Goal: Transaction & Acquisition: Purchase product/service

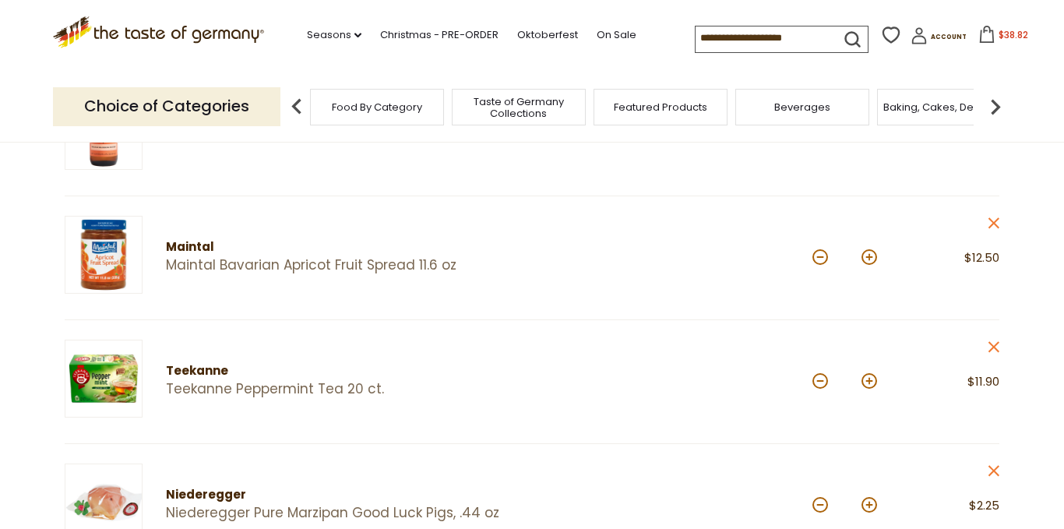
scroll to position [388, 0]
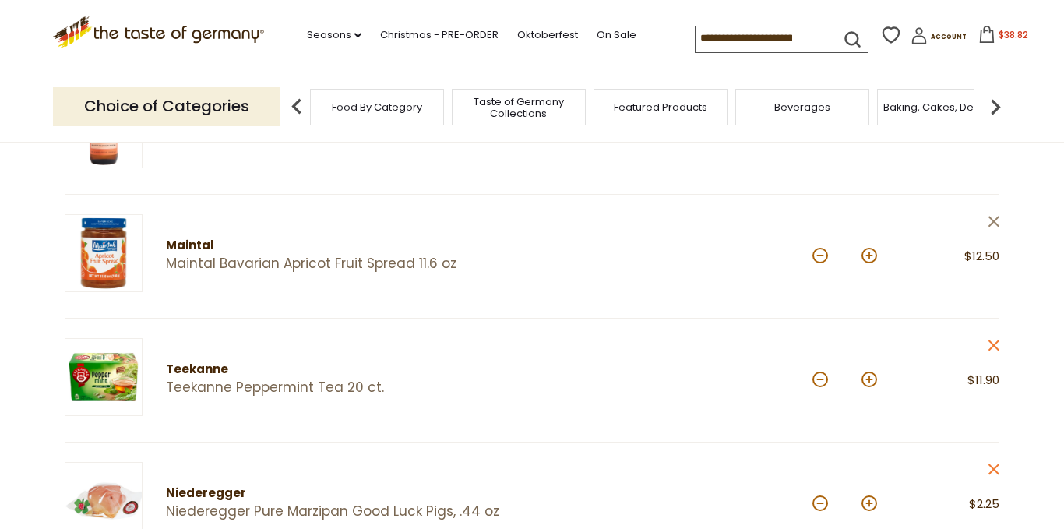
click at [996, 221] on icon at bounding box center [994, 221] width 11 height 11
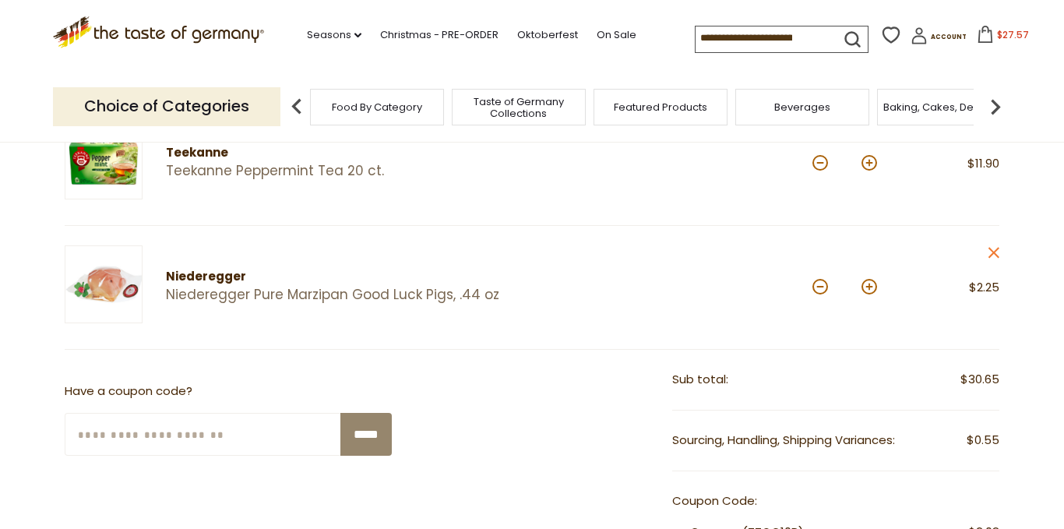
scroll to position [483, 0]
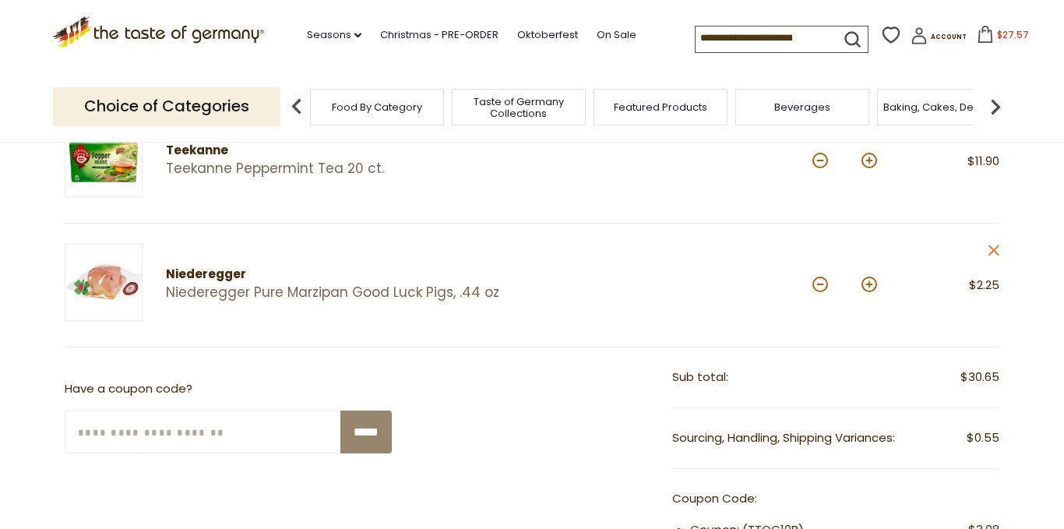
click at [261, 424] on input "Enter Your Coupon Code" at bounding box center [203, 432] width 277 height 43
type input "*******"
click at [372, 433] on input "*****" at bounding box center [365, 432] width 51 height 43
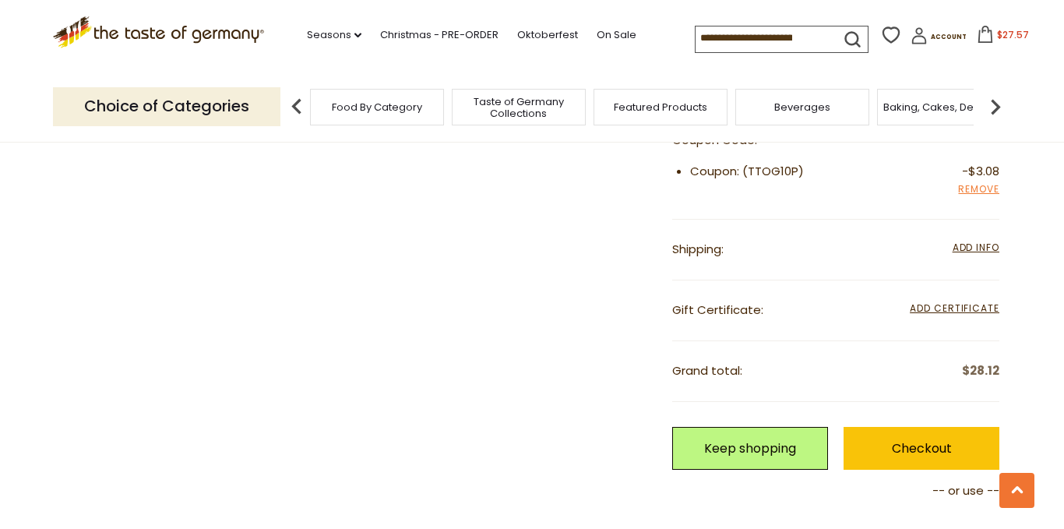
scroll to position [921, 0]
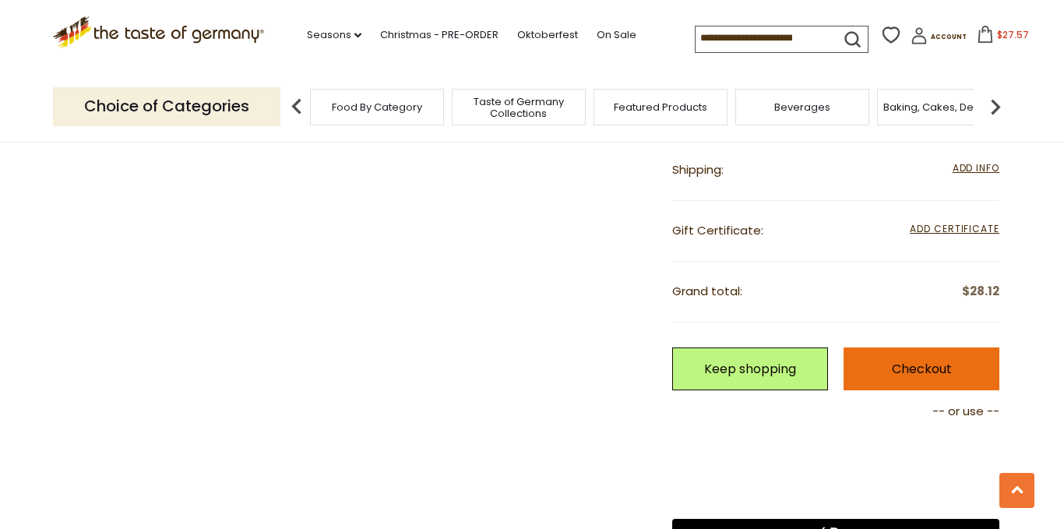
click at [910, 354] on link "Checkout" at bounding box center [922, 368] width 156 height 43
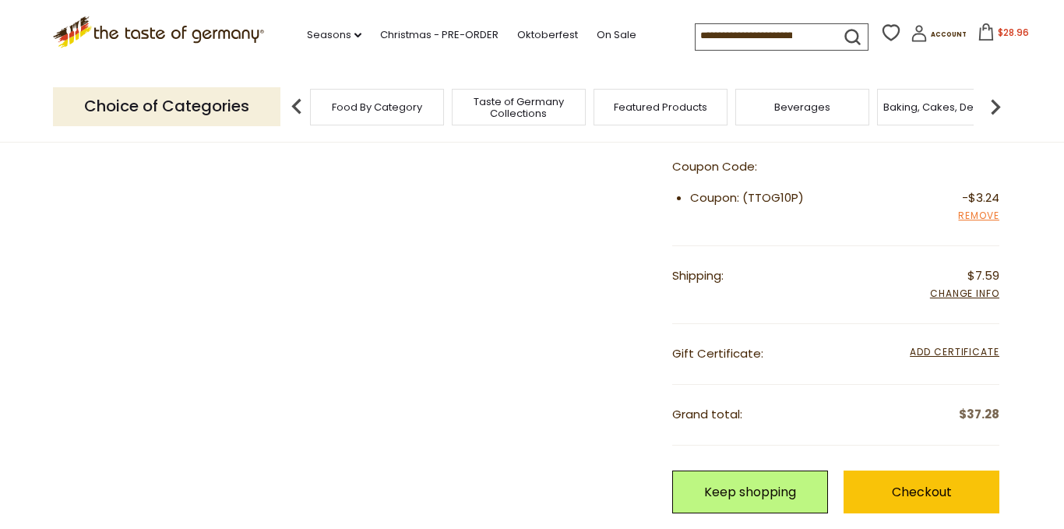
click at [696, 34] on input at bounding box center [762, 35] width 132 height 22
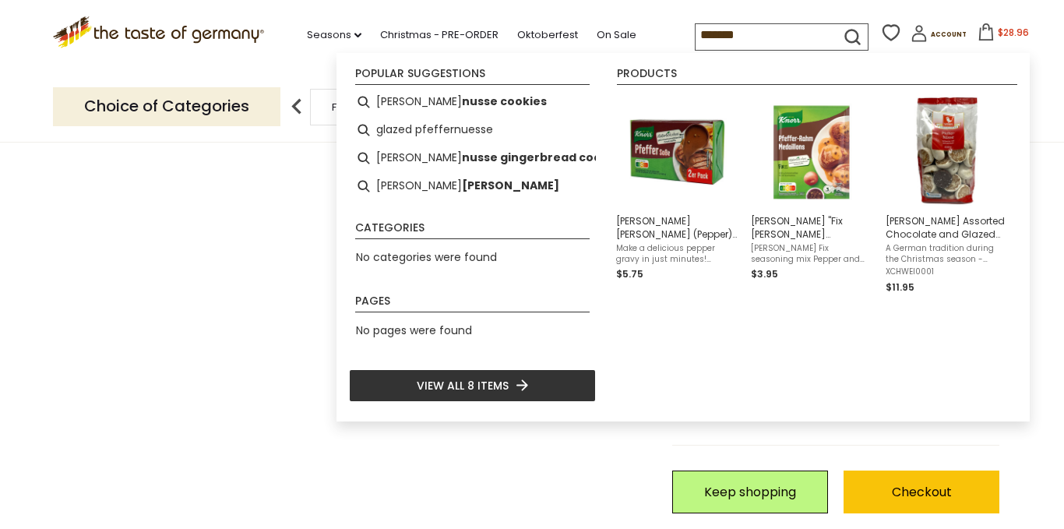
type input "*******"
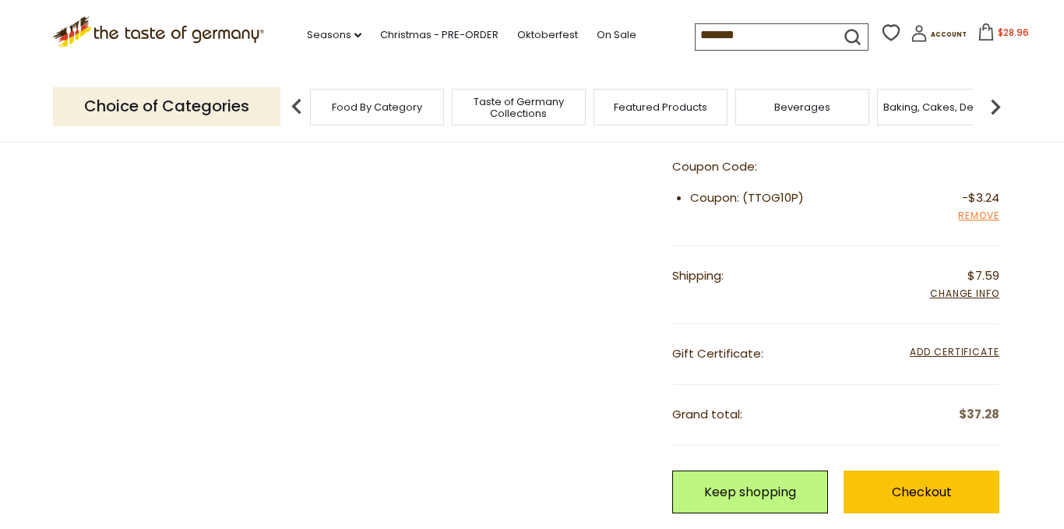
click at [970, 40] on button "$28.96" at bounding box center [1003, 34] width 66 height 23
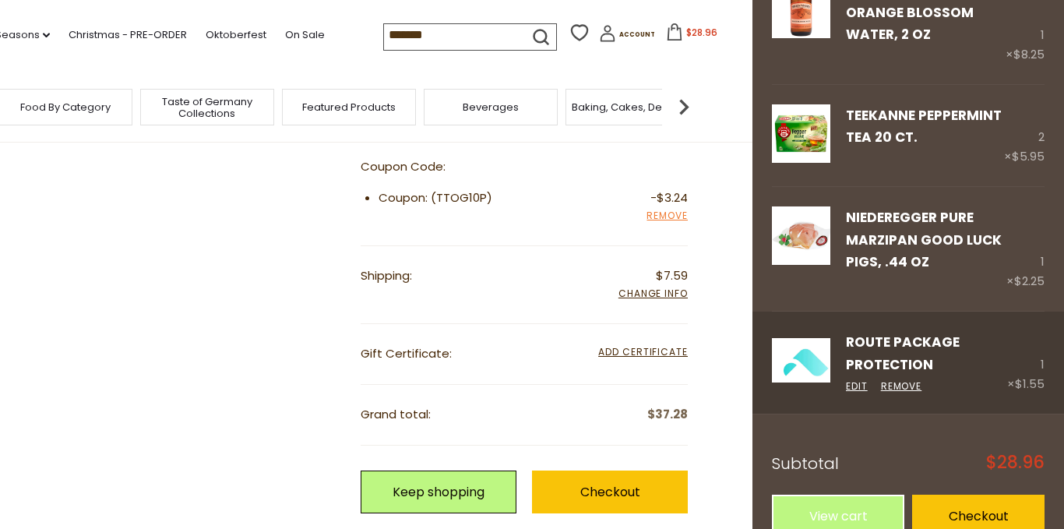
scroll to position [265, 0]
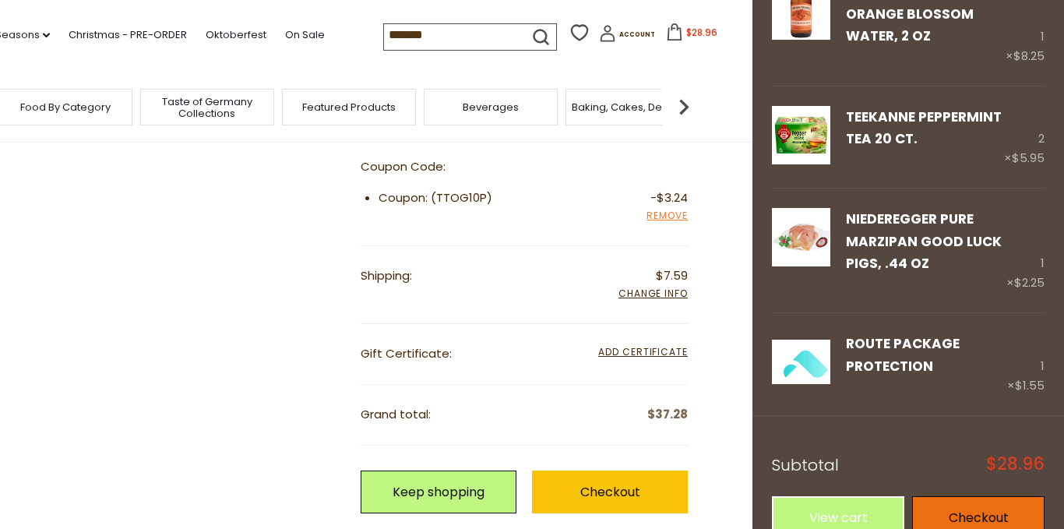
click at [957, 496] on link "Checkout" at bounding box center [978, 517] width 132 height 43
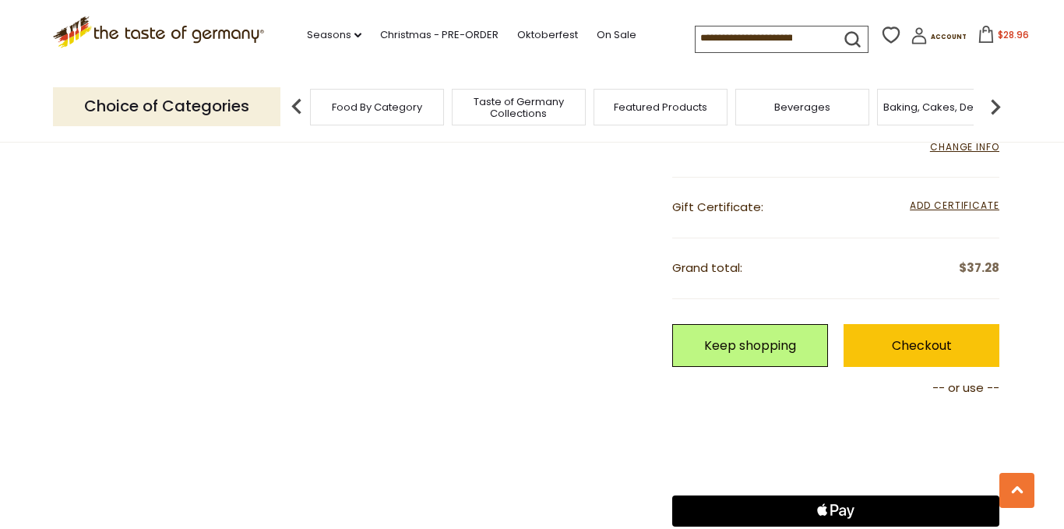
scroll to position [1068, 0]
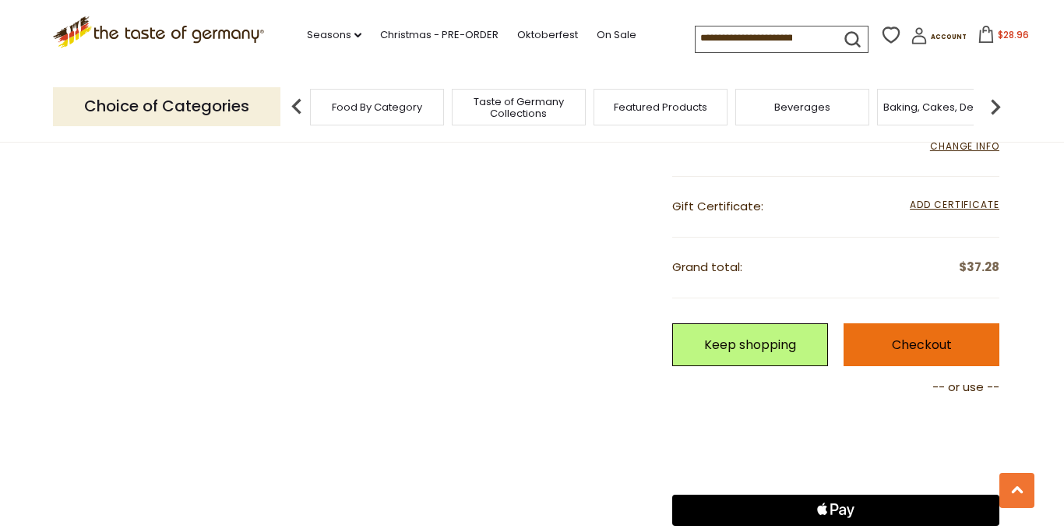
click at [868, 351] on link "Checkout" at bounding box center [922, 344] width 156 height 43
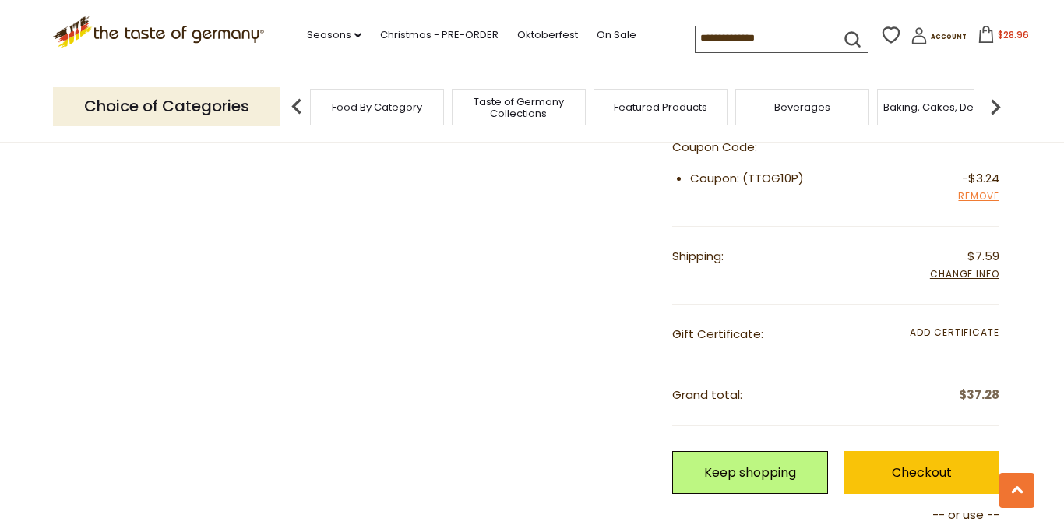
scroll to position [974, 0]
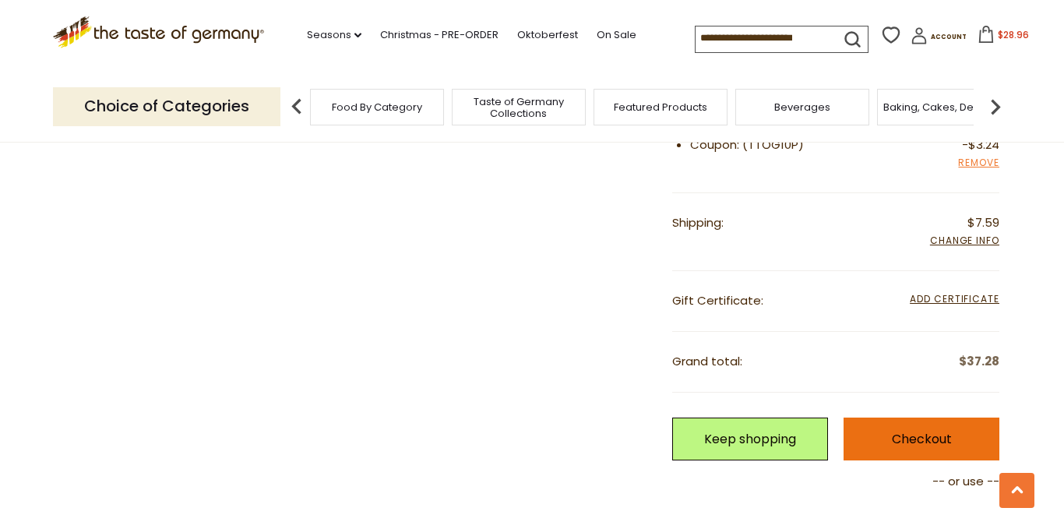
click at [920, 426] on link "Checkout" at bounding box center [922, 439] width 156 height 43
